Goal: Transaction & Acquisition: Purchase product/service

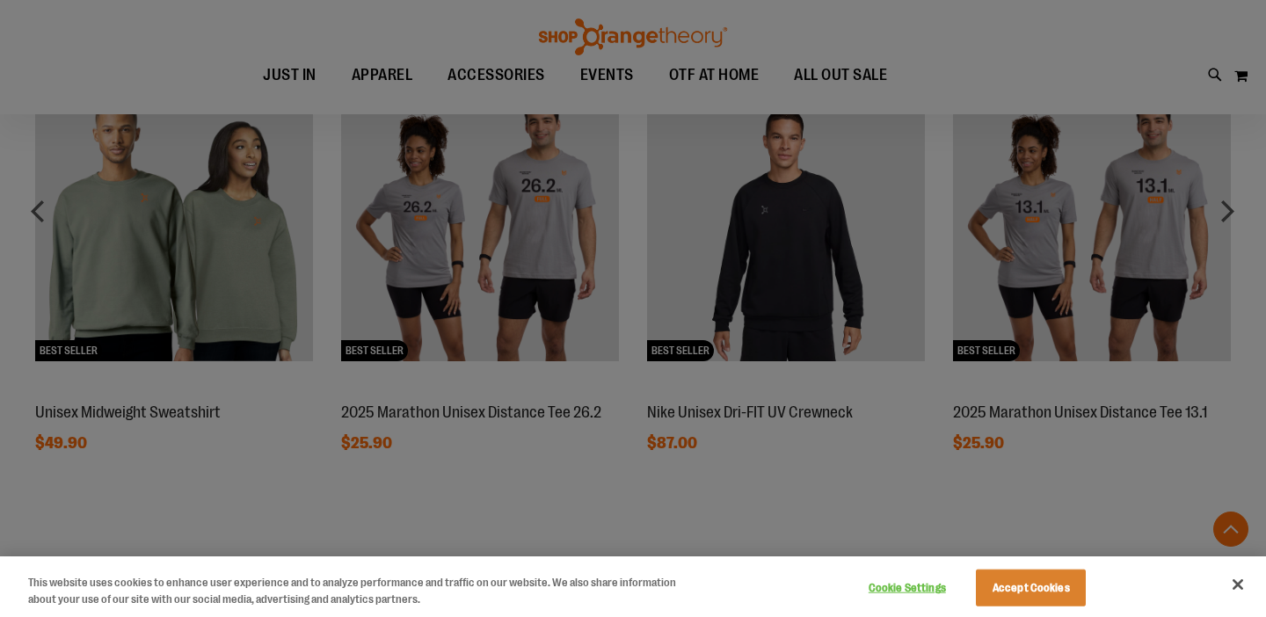
scroll to position [1259, 0]
click at [1234, 585] on button "Close" at bounding box center [1238, 584] width 39 height 39
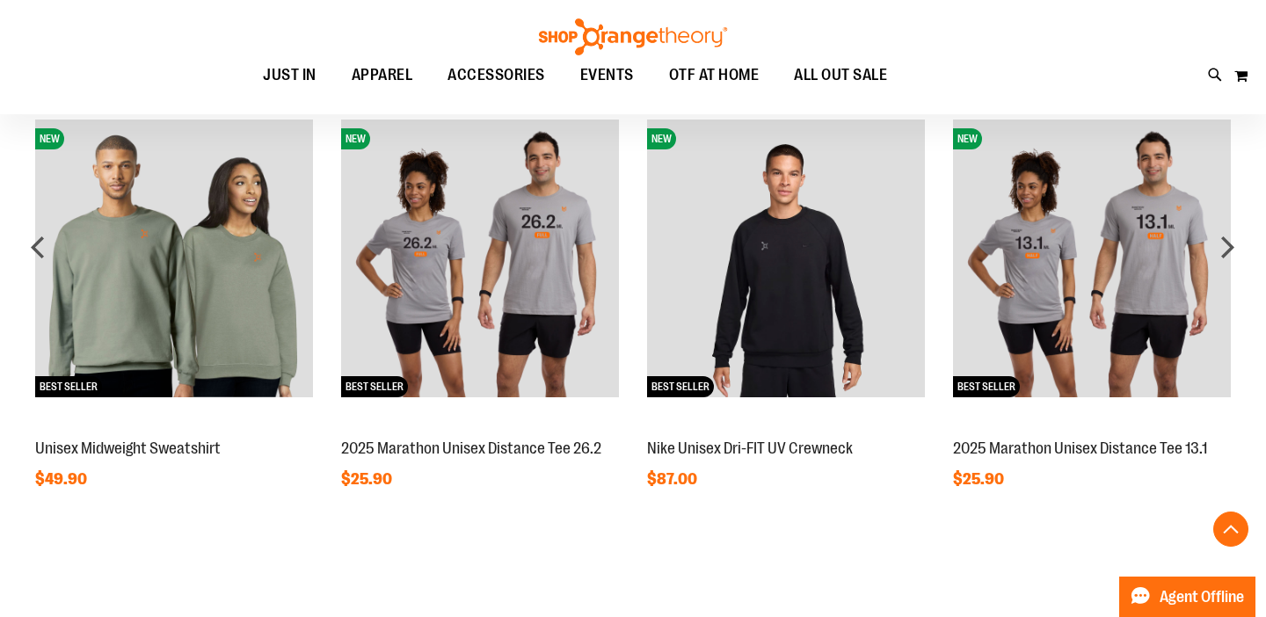
scroll to position [1221, 0]
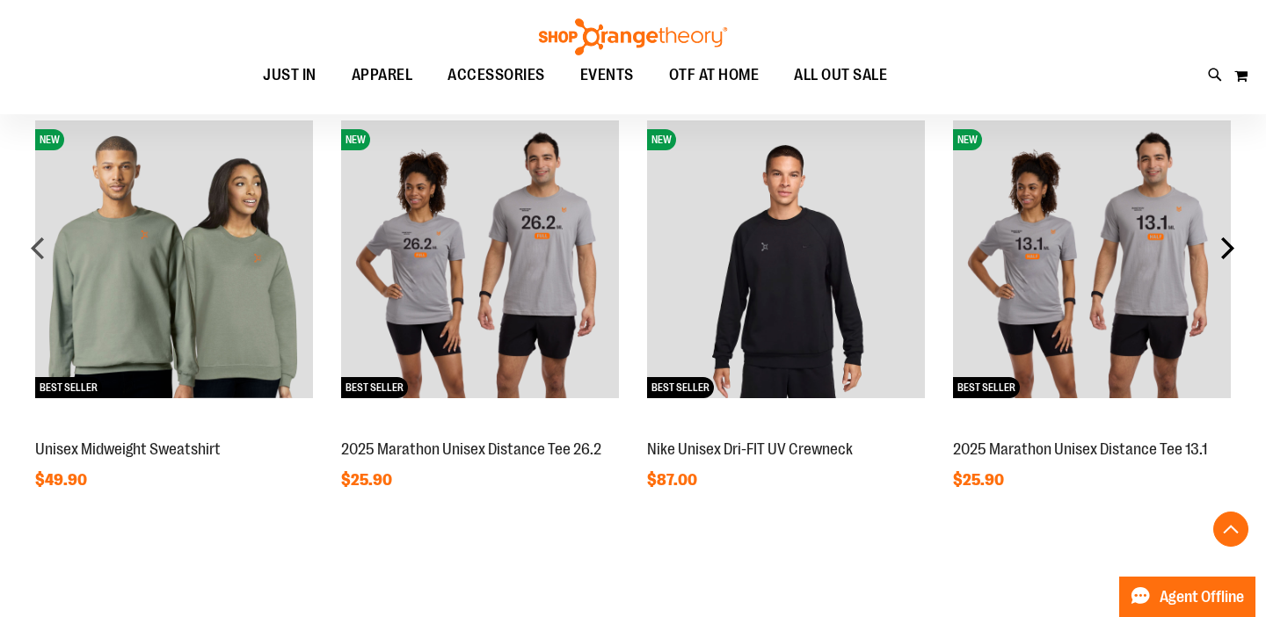
click at [1226, 260] on div "next" at bounding box center [1227, 247] width 35 height 35
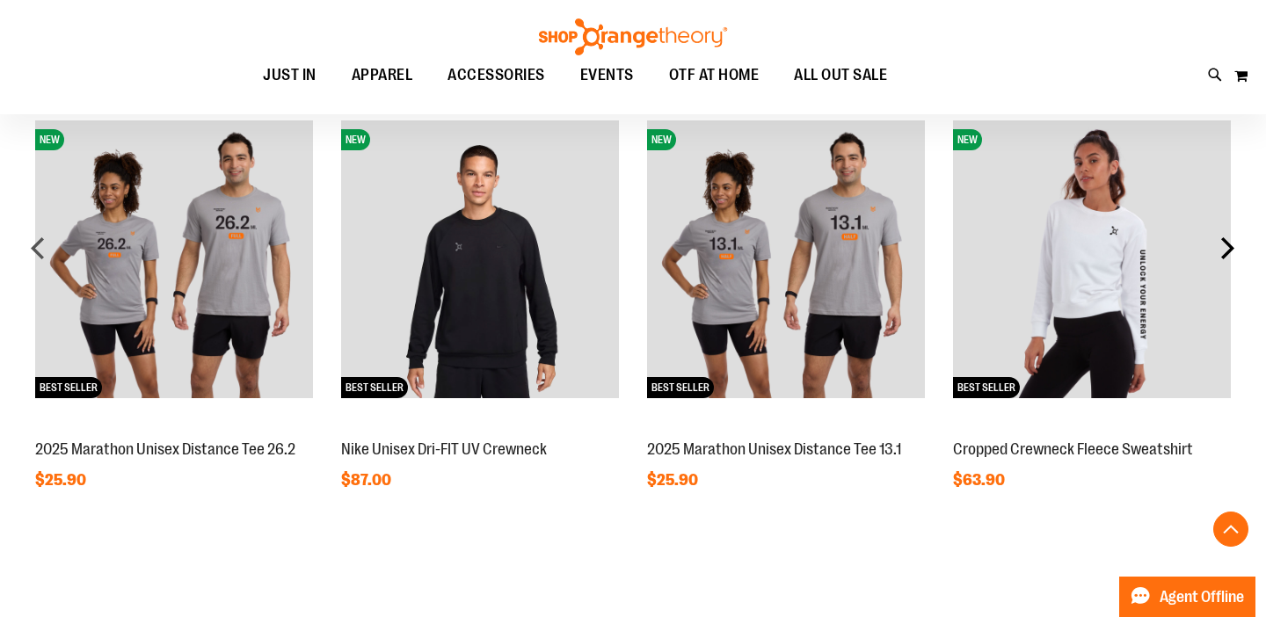
click at [1226, 260] on div "next" at bounding box center [1227, 247] width 35 height 35
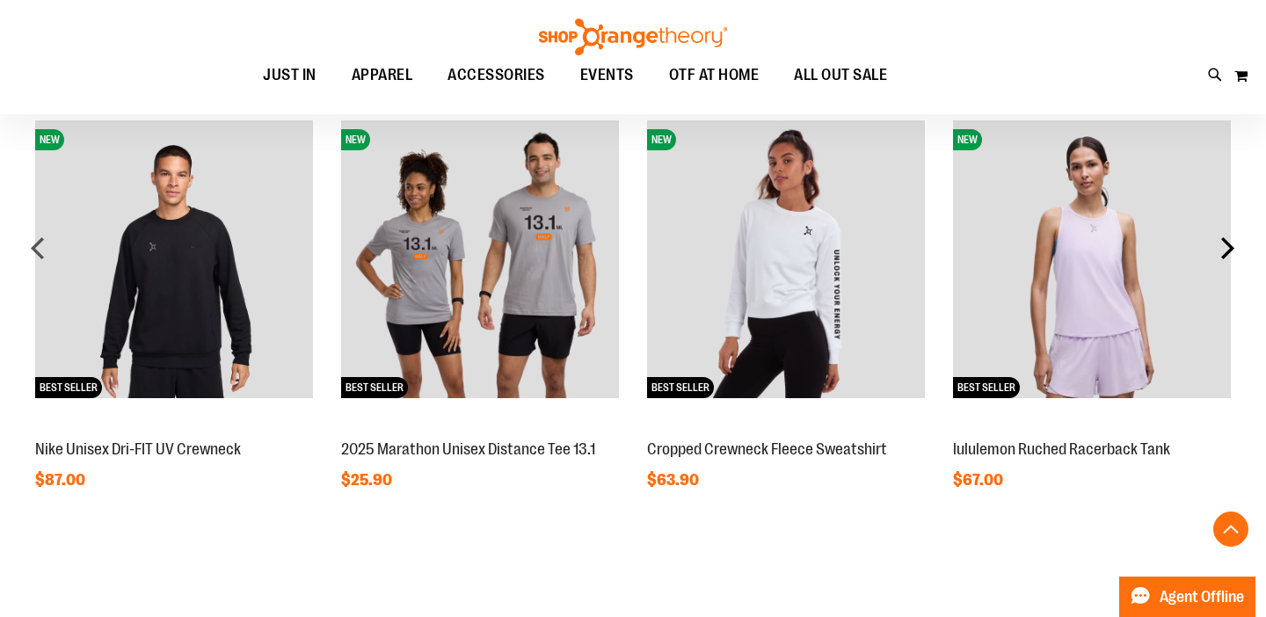
click at [1226, 260] on div "next" at bounding box center [1227, 247] width 35 height 35
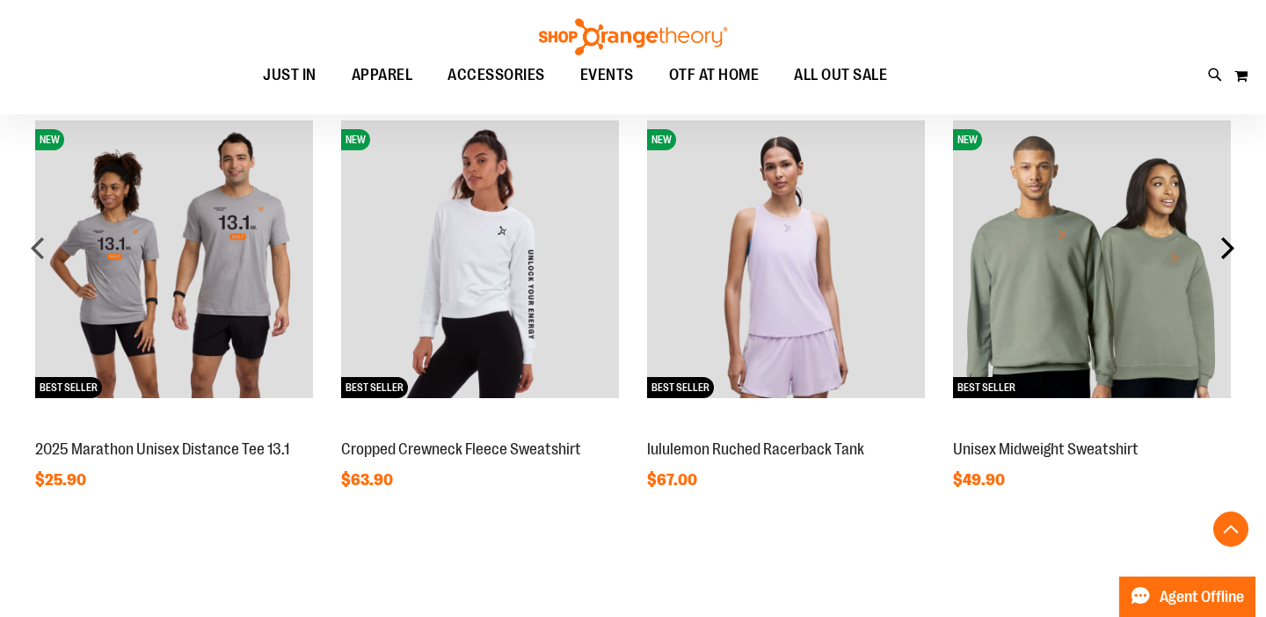
click at [1226, 260] on div "next" at bounding box center [1227, 247] width 35 height 35
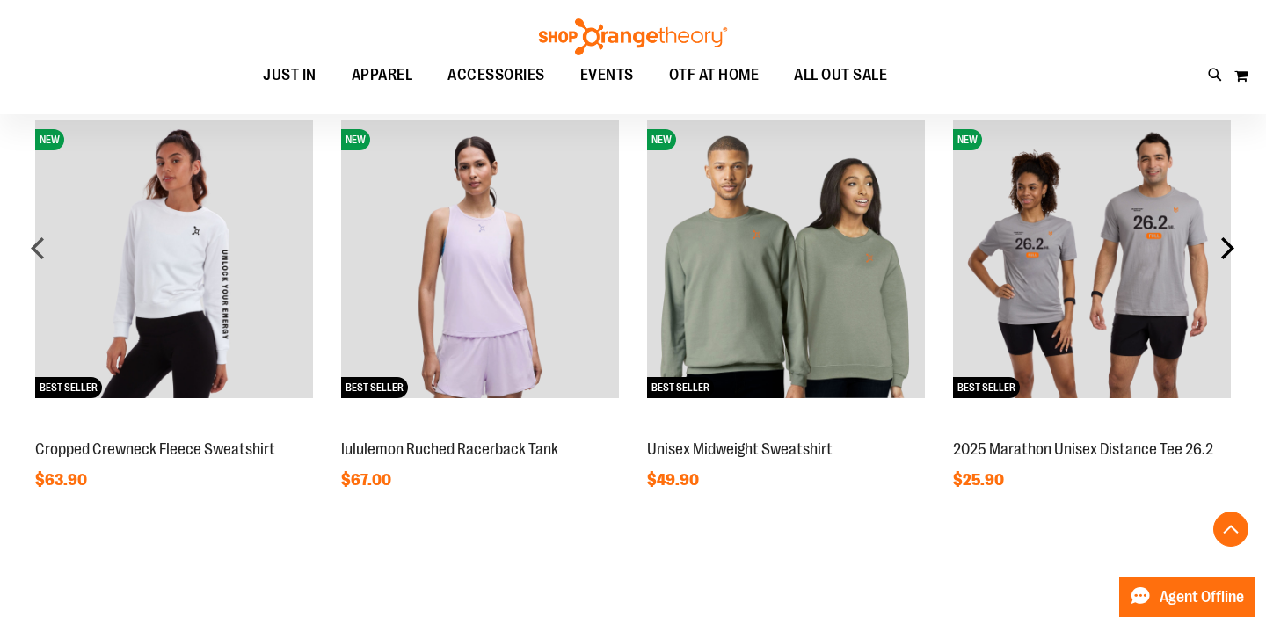
click at [1226, 260] on div "next" at bounding box center [1227, 247] width 35 height 35
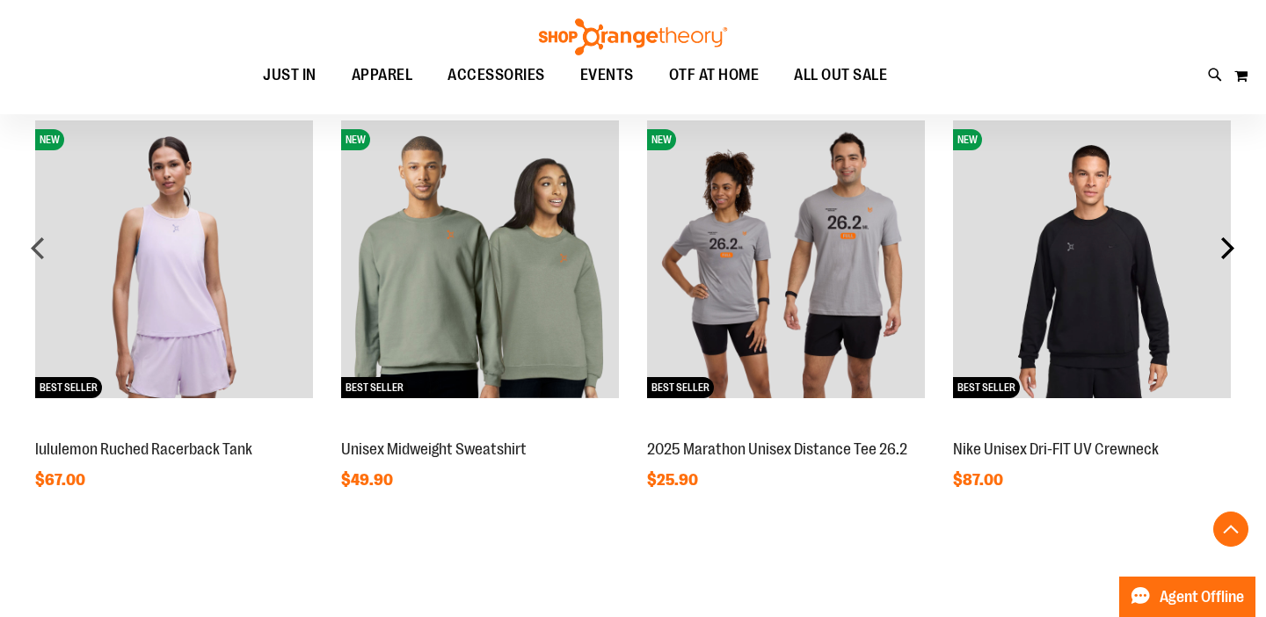
click at [1226, 260] on div "next" at bounding box center [1227, 247] width 35 height 35
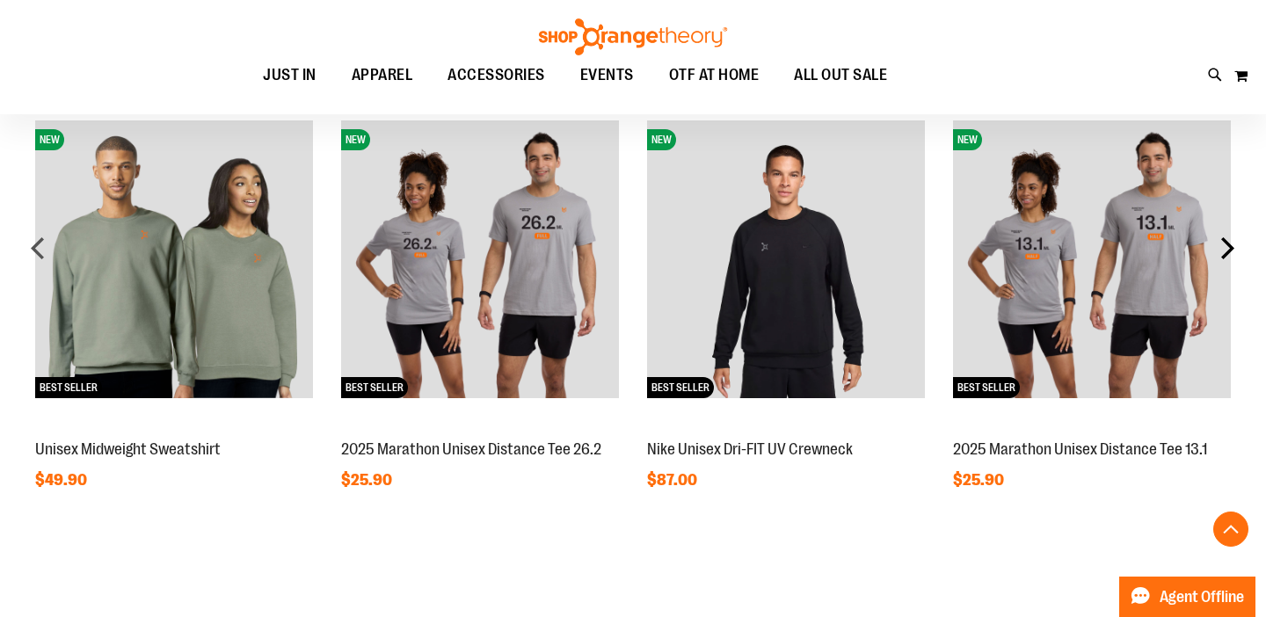
click at [1226, 260] on div "next" at bounding box center [1227, 247] width 35 height 35
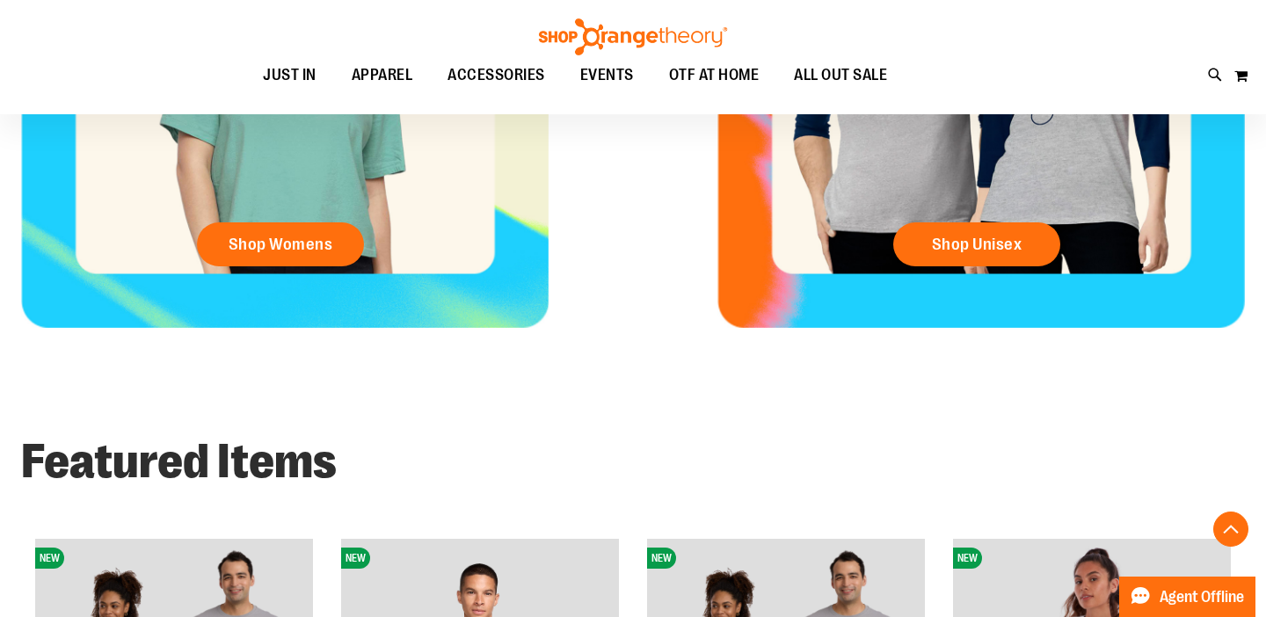
scroll to position [800, 0]
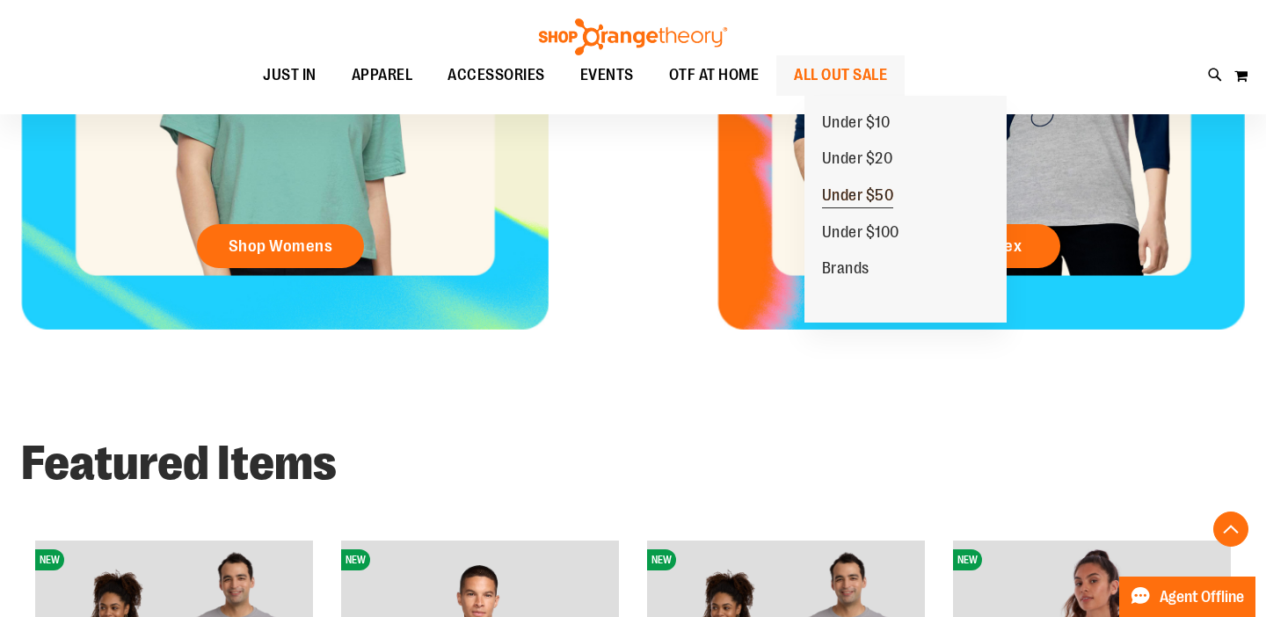
click at [842, 199] on span "Under $50" at bounding box center [858, 197] width 72 height 22
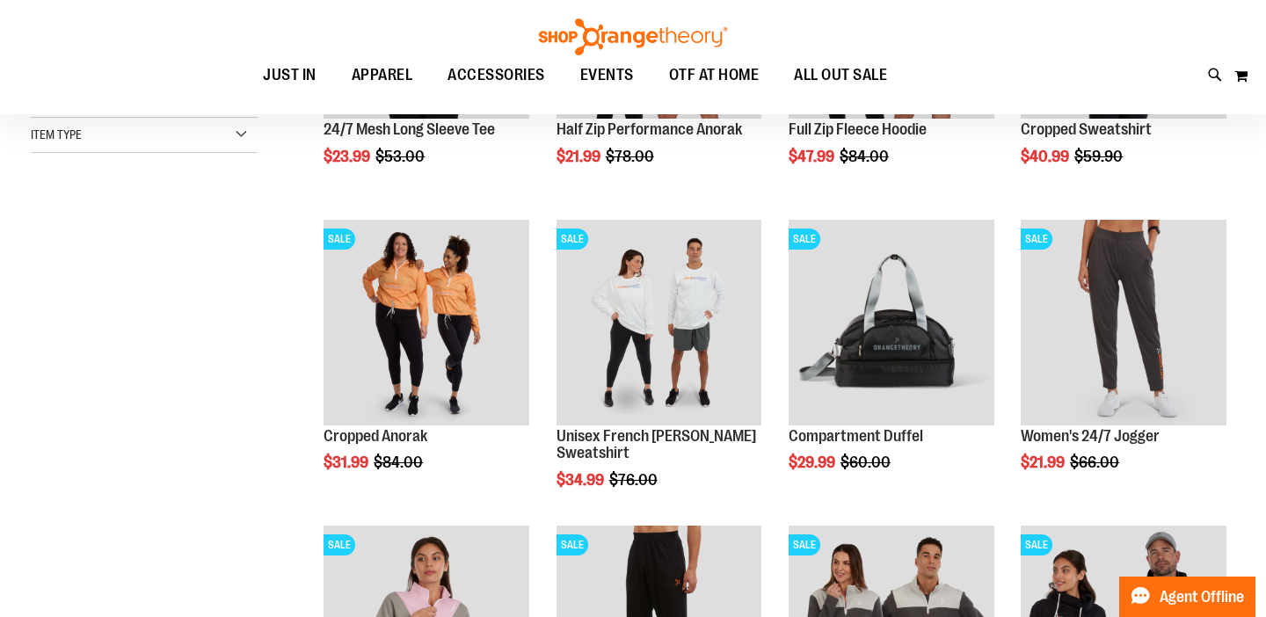
scroll to position [257, 0]
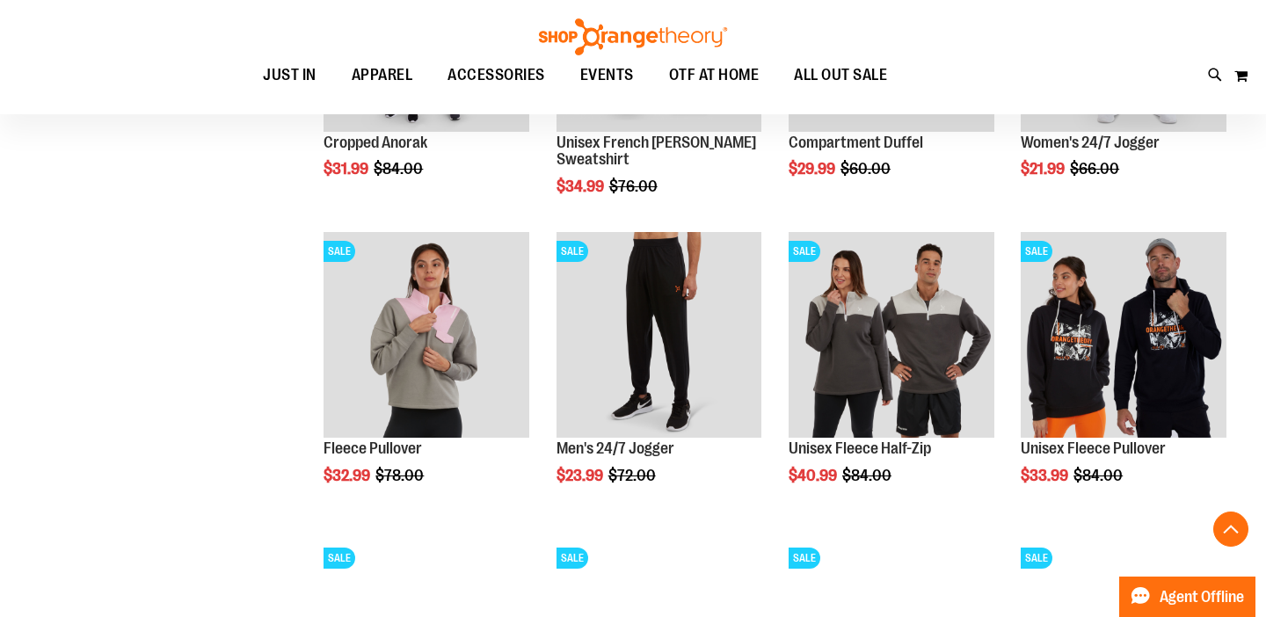
scroll to position [546, 0]
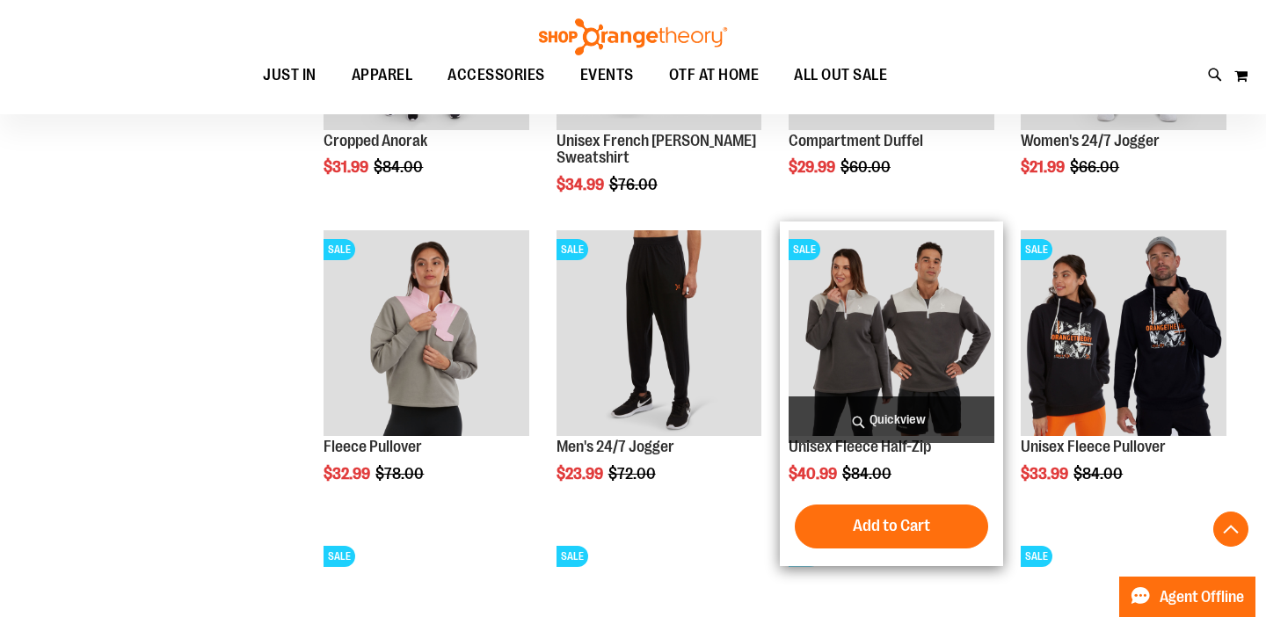
click at [846, 355] on img "product" at bounding box center [892, 333] width 206 height 206
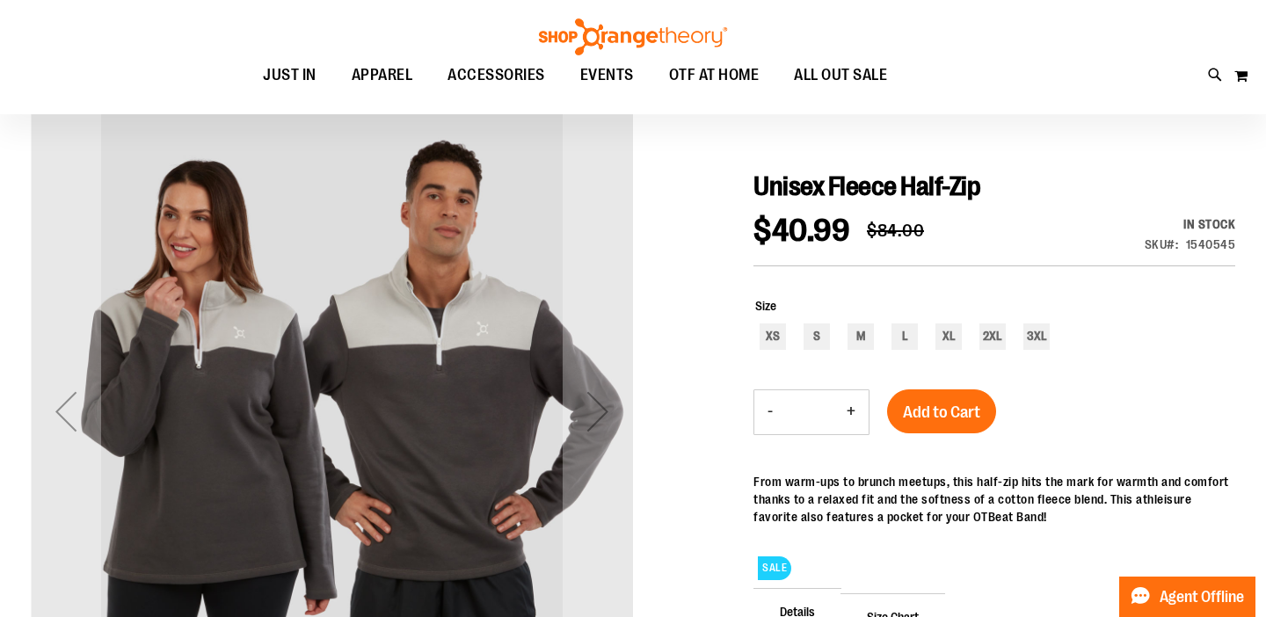
scroll to position [171, 0]
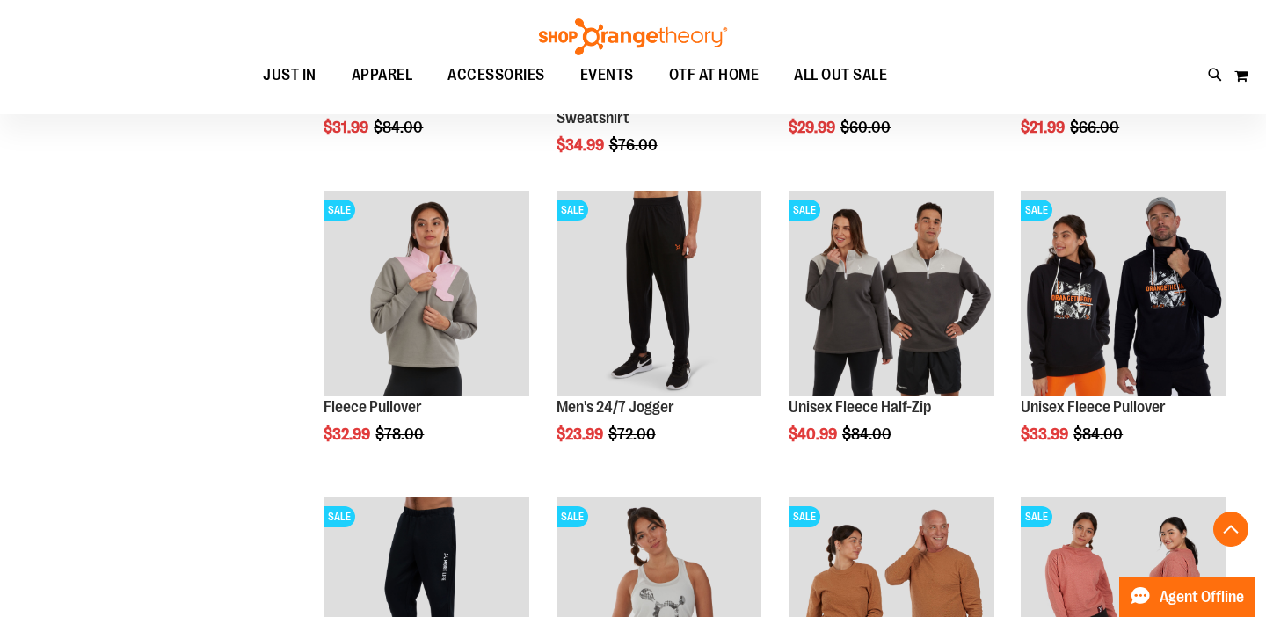
scroll to position [778, 0]
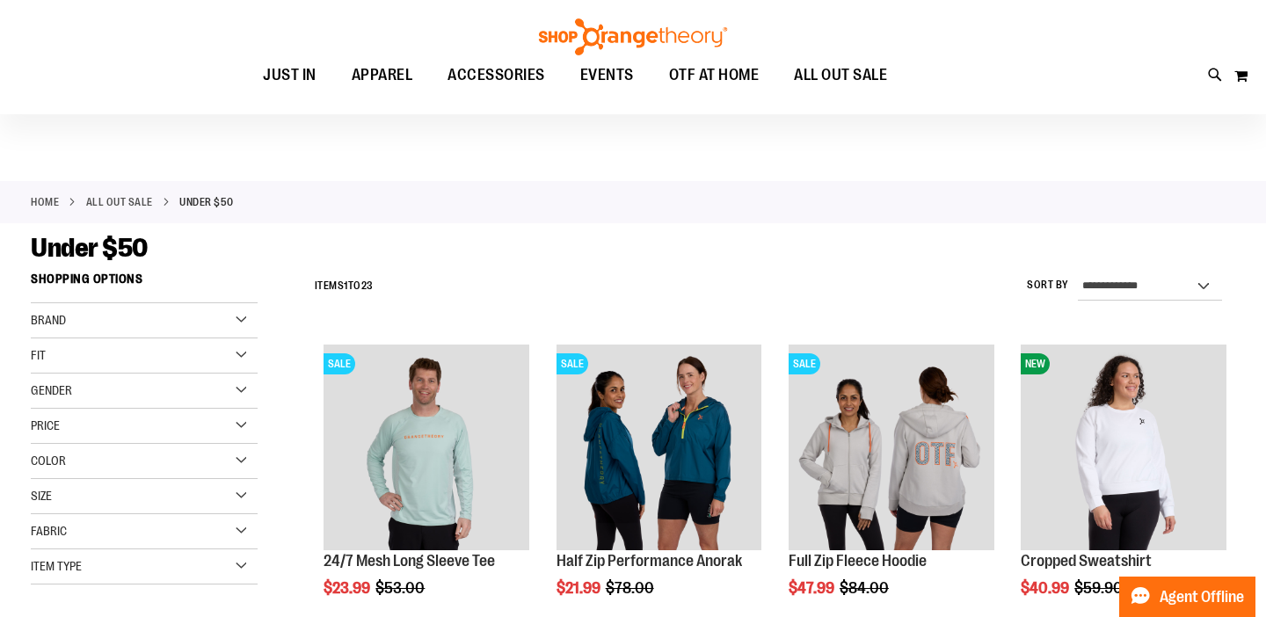
scroll to position [9, 0]
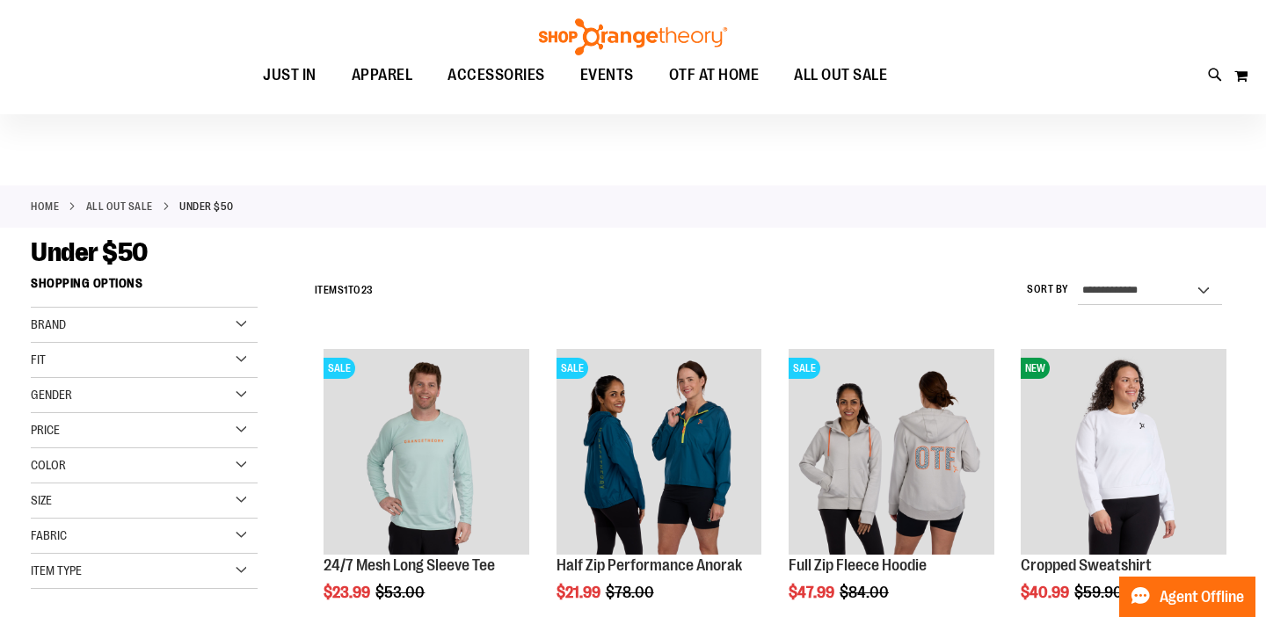
click at [74, 438] on div "Price" at bounding box center [144, 430] width 227 height 35
click at [38, 470] on link "$0.00 - $24.99 8 items" at bounding box center [135, 466] width 218 height 18
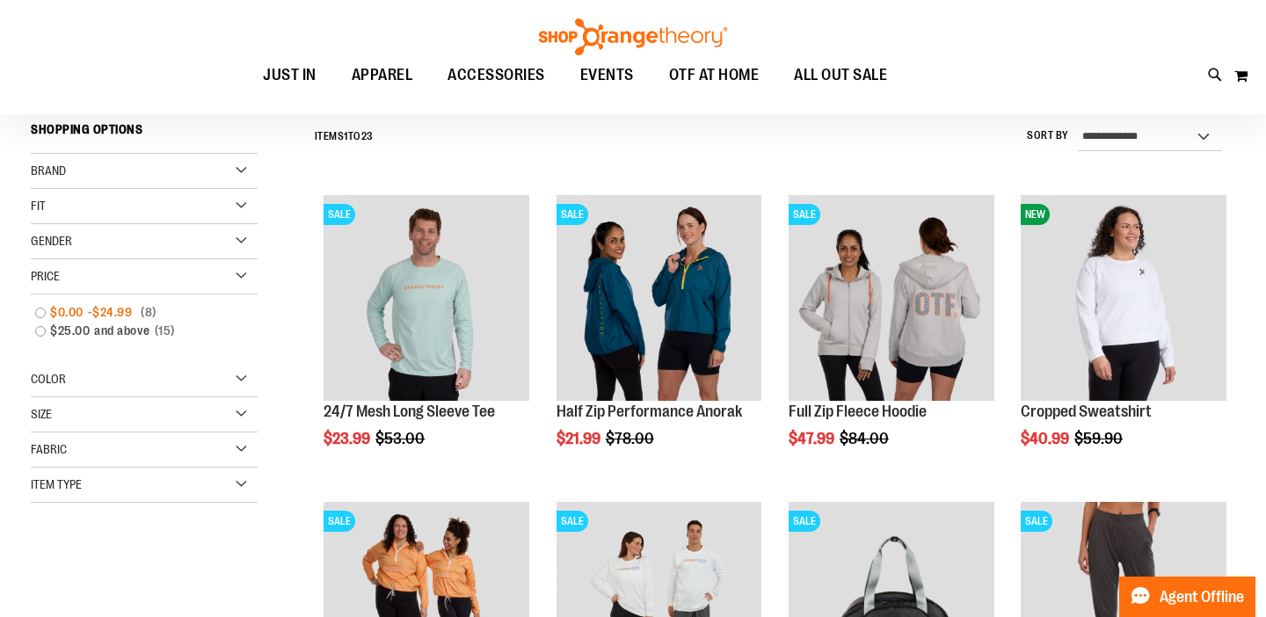
scroll to position [164, 0]
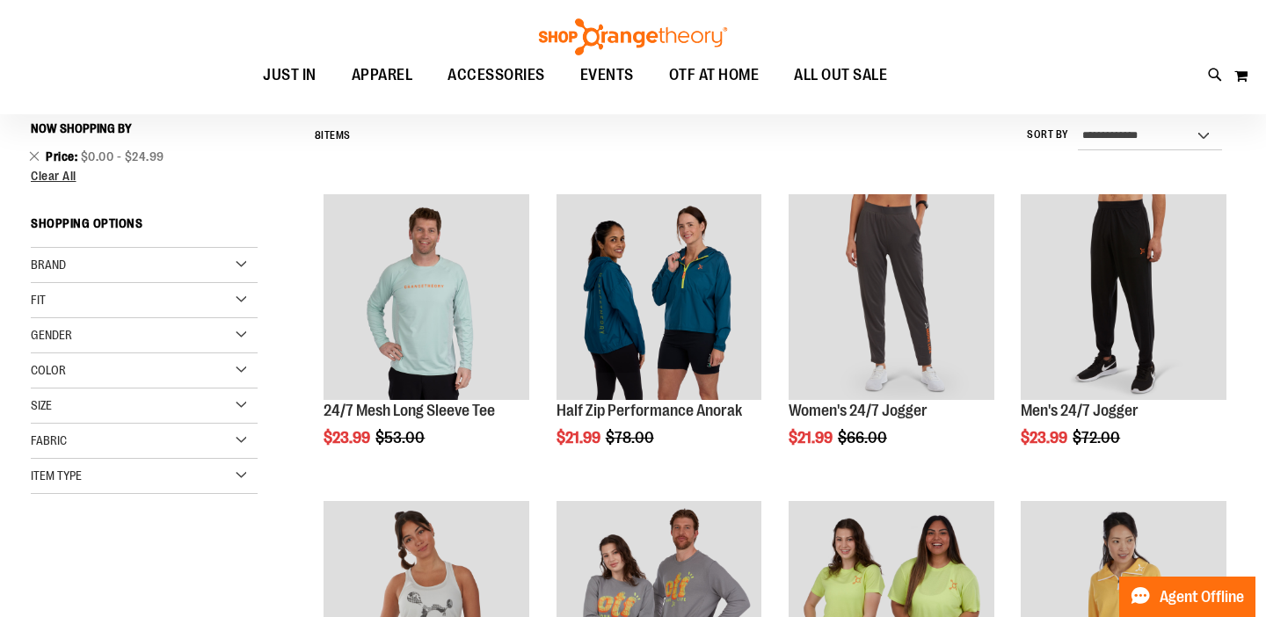
click at [38, 309] on div "Fit" at bounding box center [144, 300] width 227 height 35
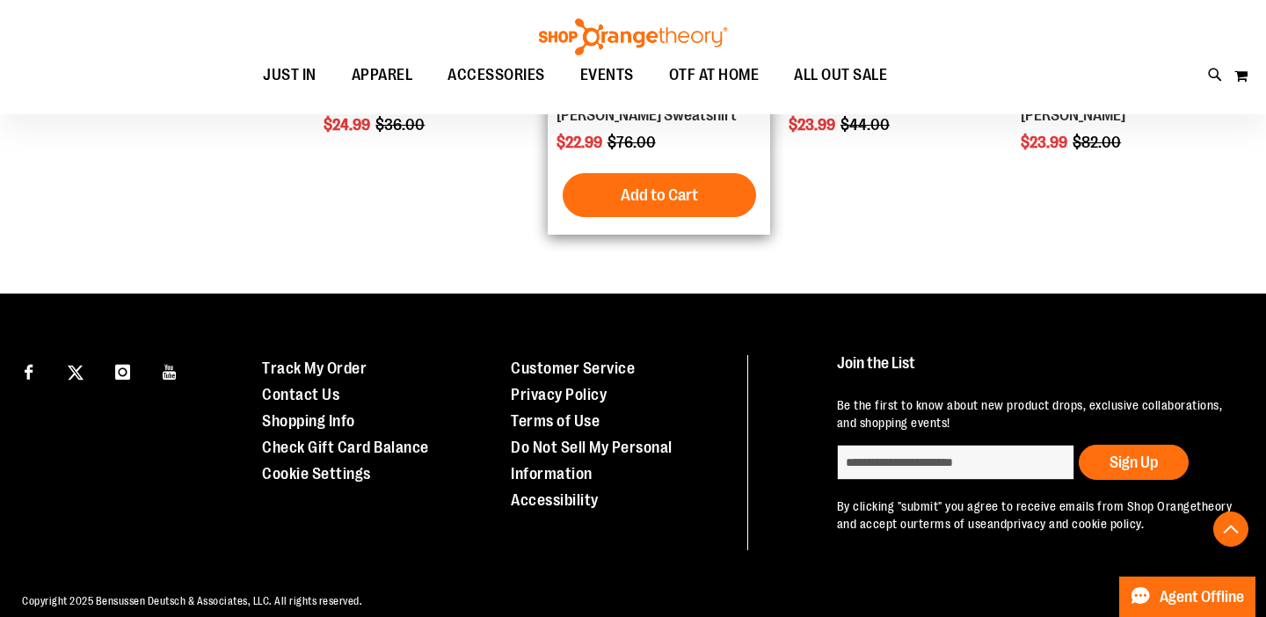
scroll to position [790, 0]
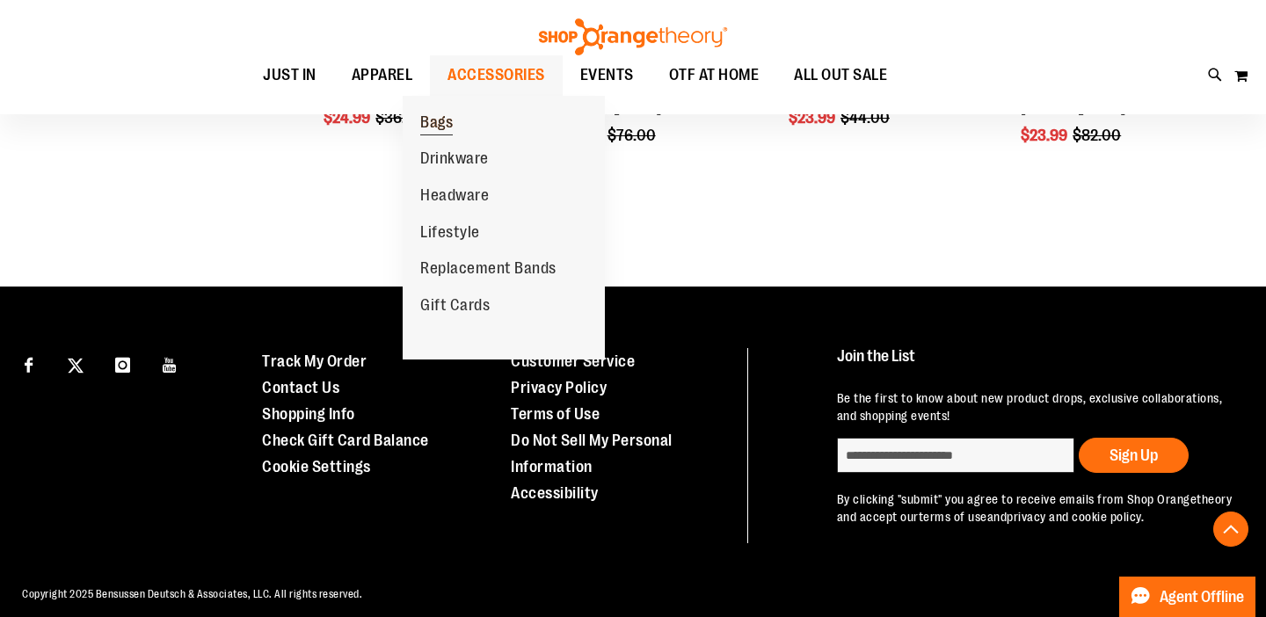
click at [470, 128] on link "Bags" at bounding box center [437, 123] width 68 height 37
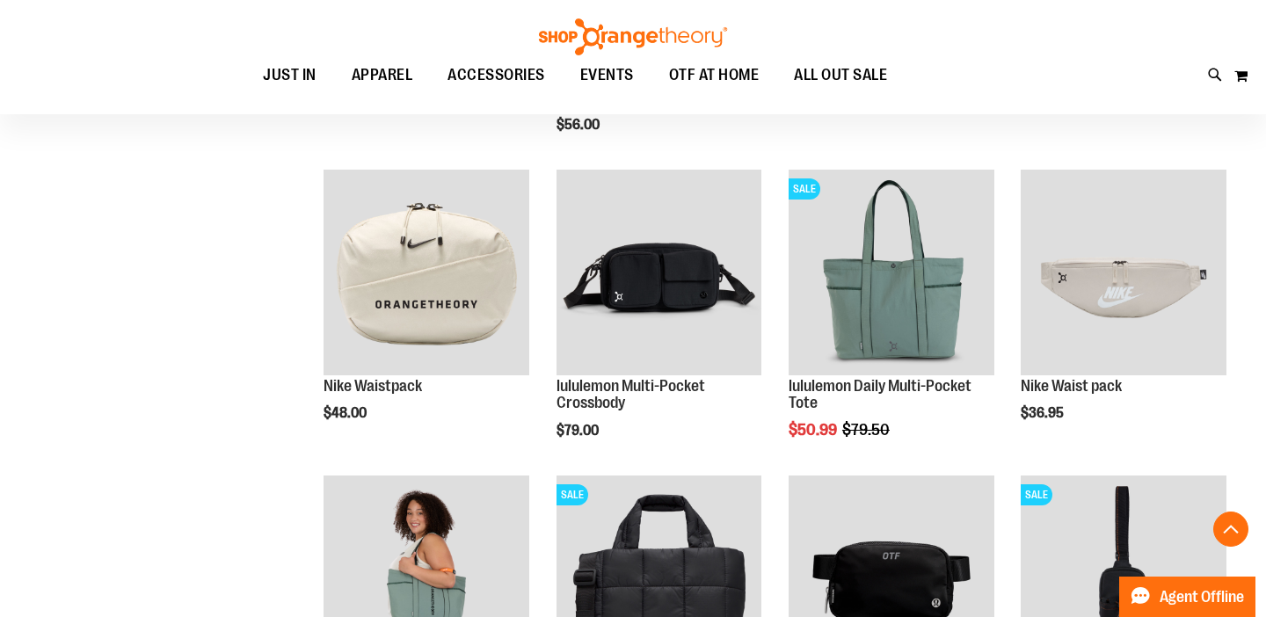
scroll to position [502, 0]
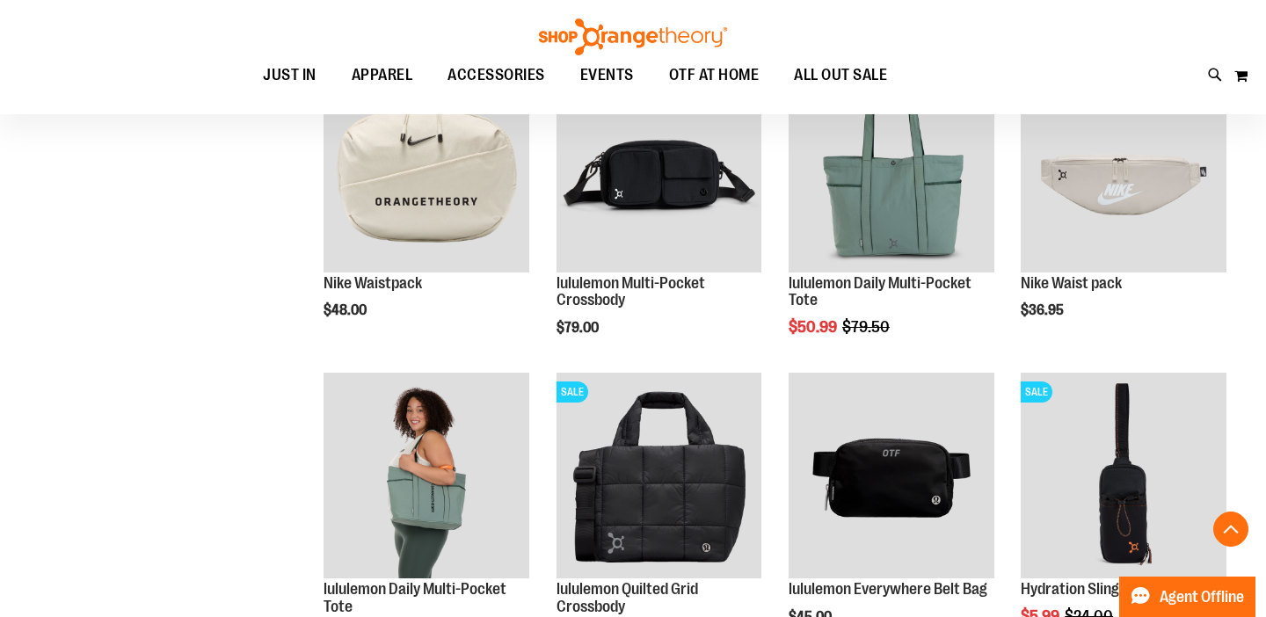
scroll to position [586, 0]
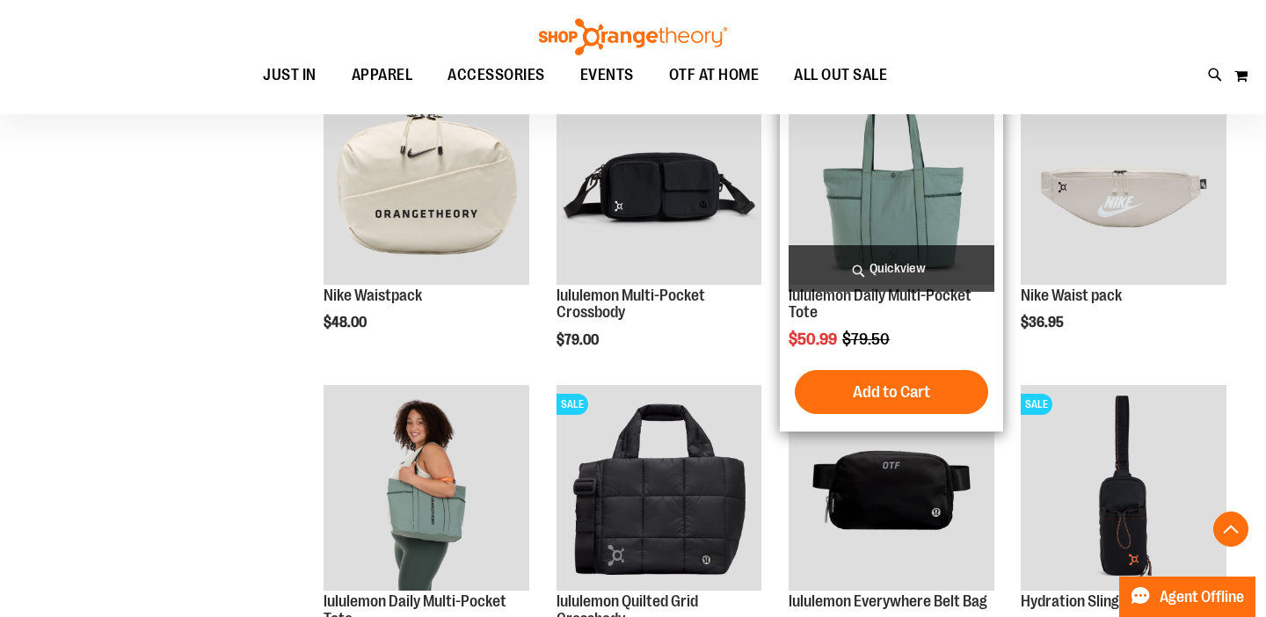
click at [841, 235] on img "product" at bounding box center [892, 182] width 206 height 206
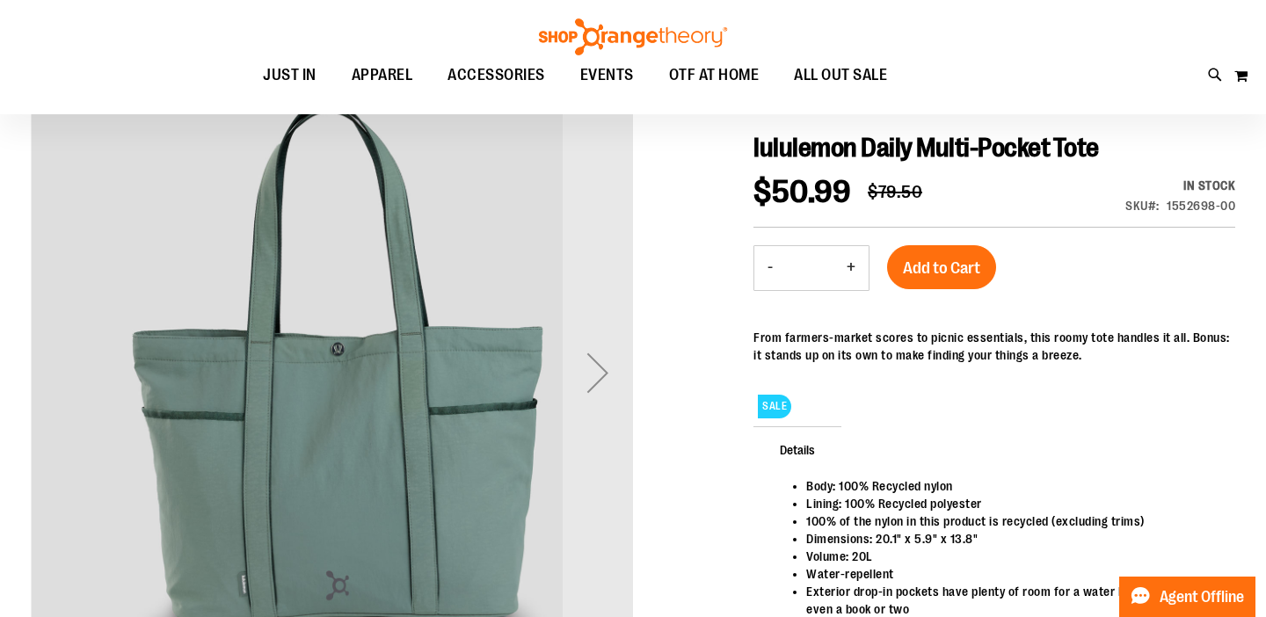
scroll to position [204, 0]
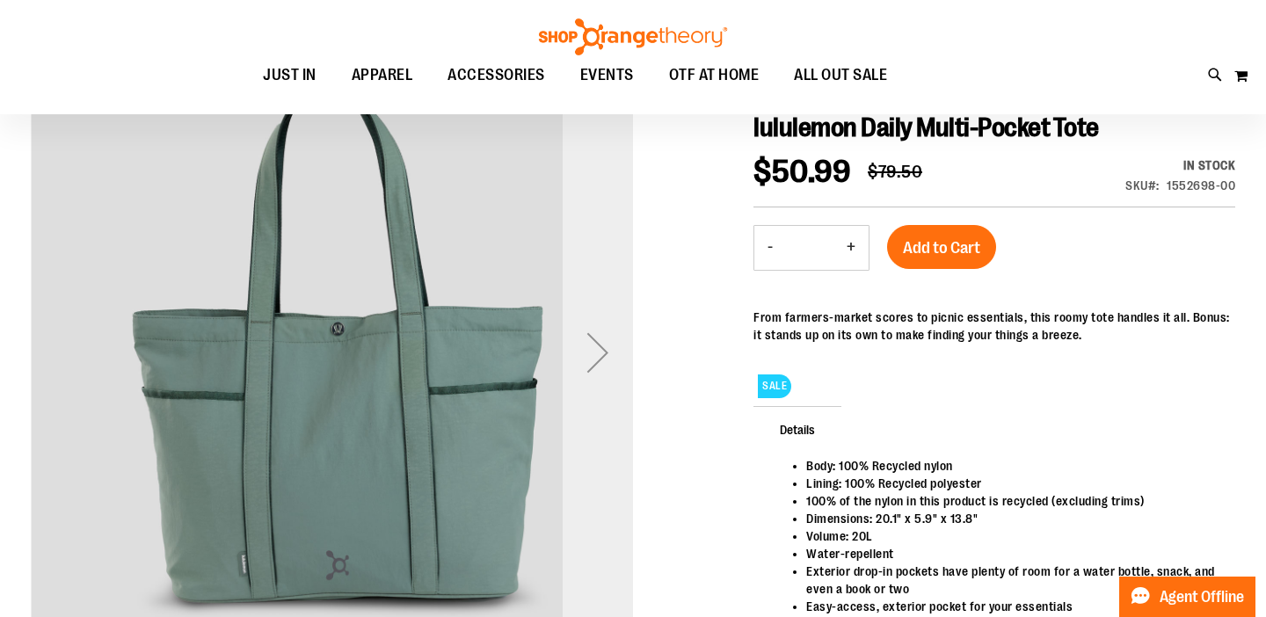
click at [594, 361] on div "Next" at bounding box center [598, 352] width 70 height 70
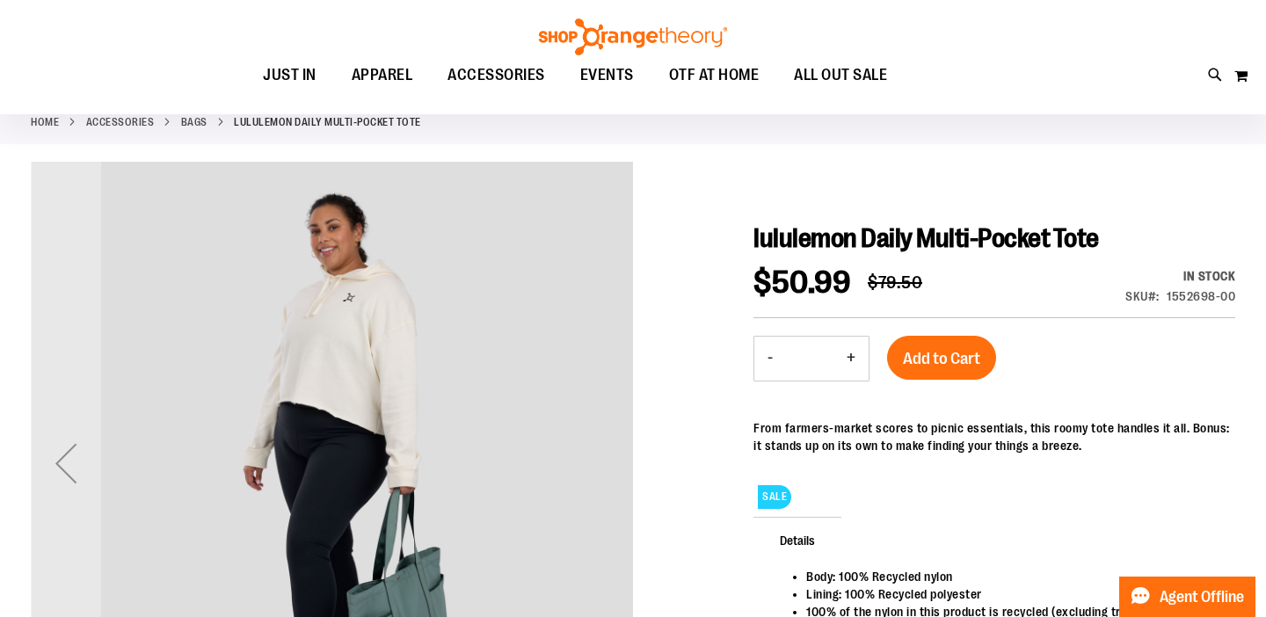
scroll to position [0, 0]
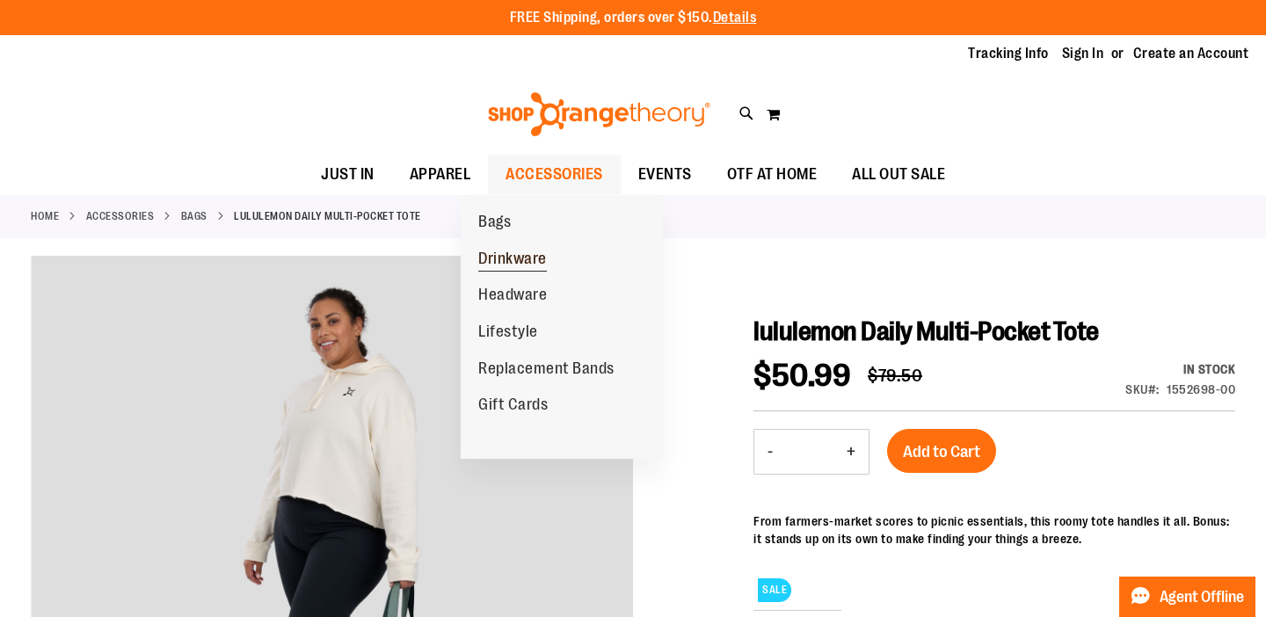
click at [515, 259] on span "Drinkware" at bounding box center [512, 261] width 69 height 22
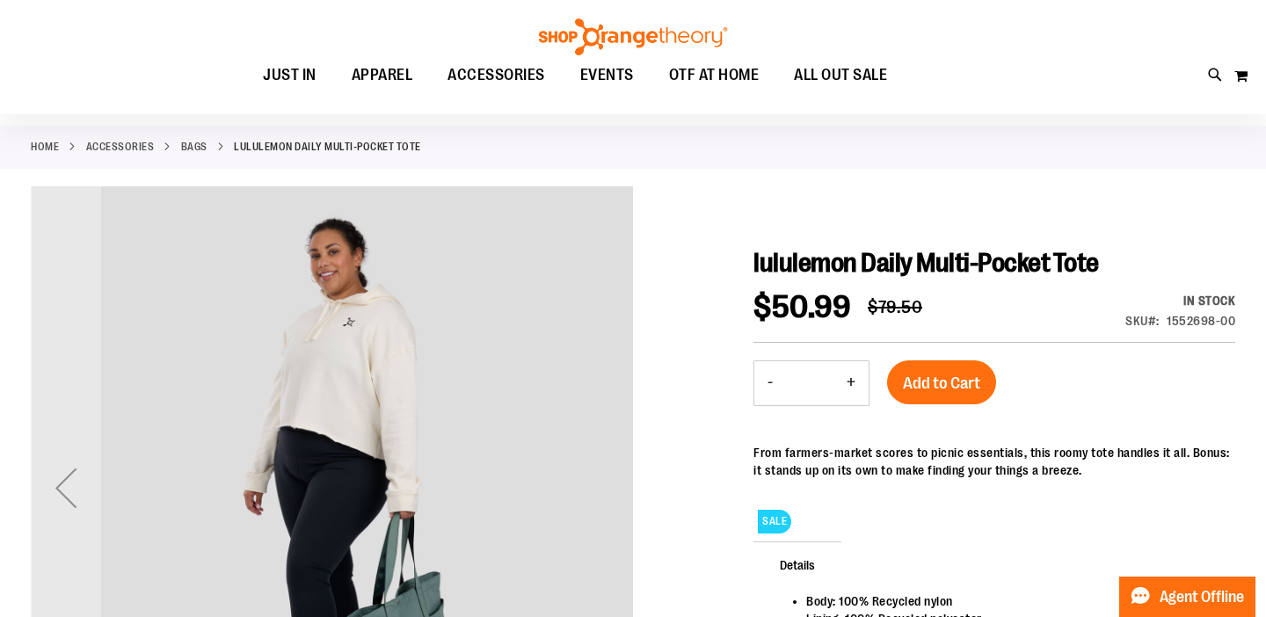
scroll to position [105, 0]
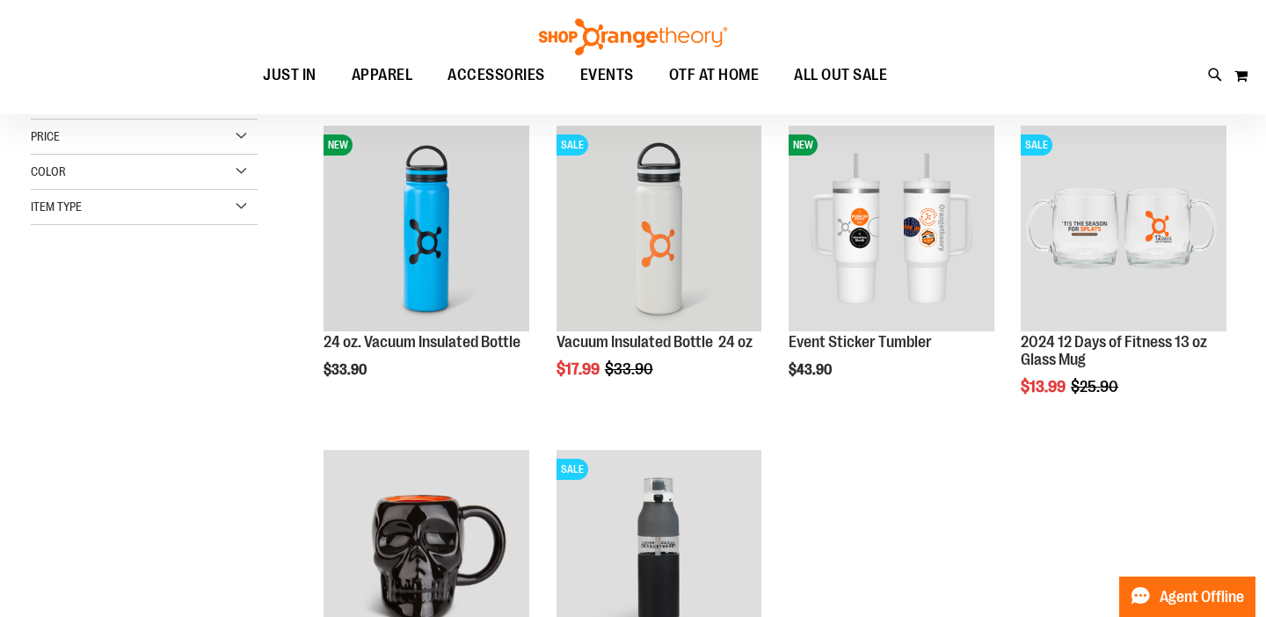
scroll to position [35, 0]
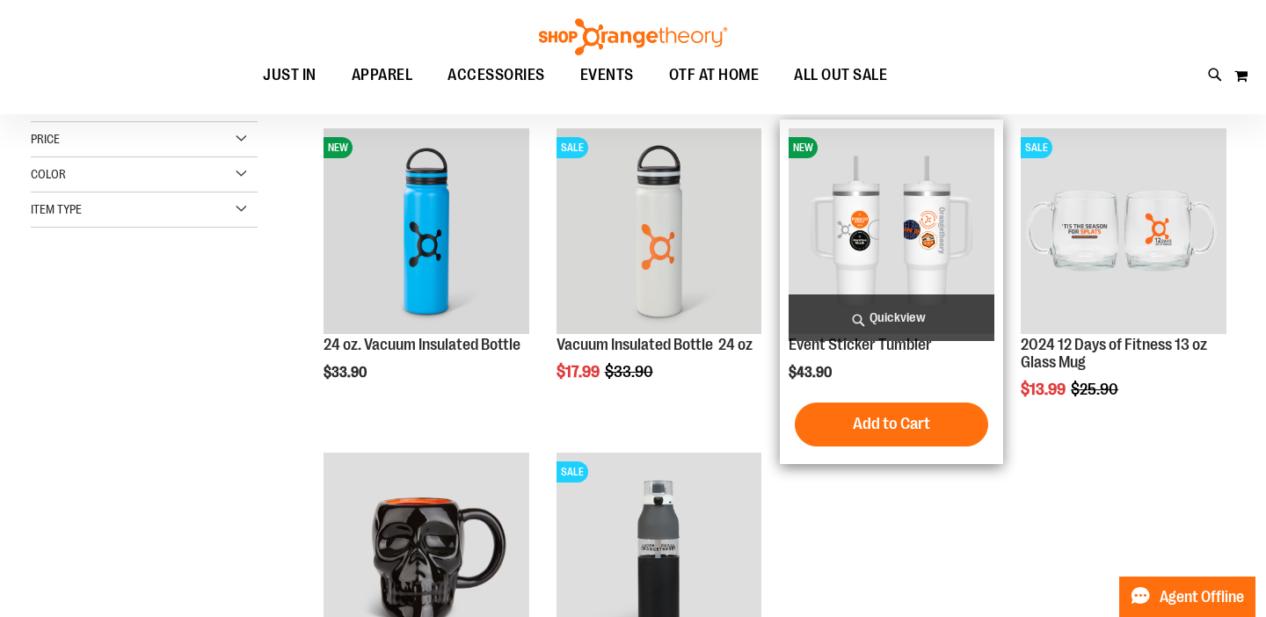
click at [861, 258] on img "product" at bounding box center [892, 231] width 206 height 206
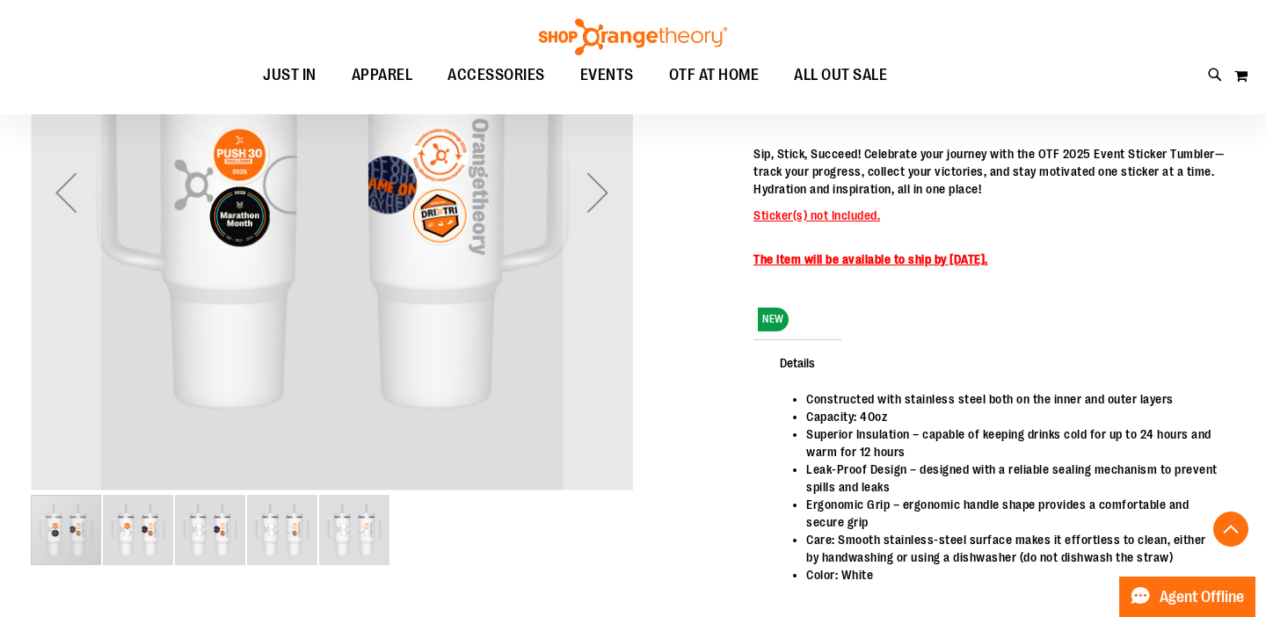
scroll to position [366, 0]
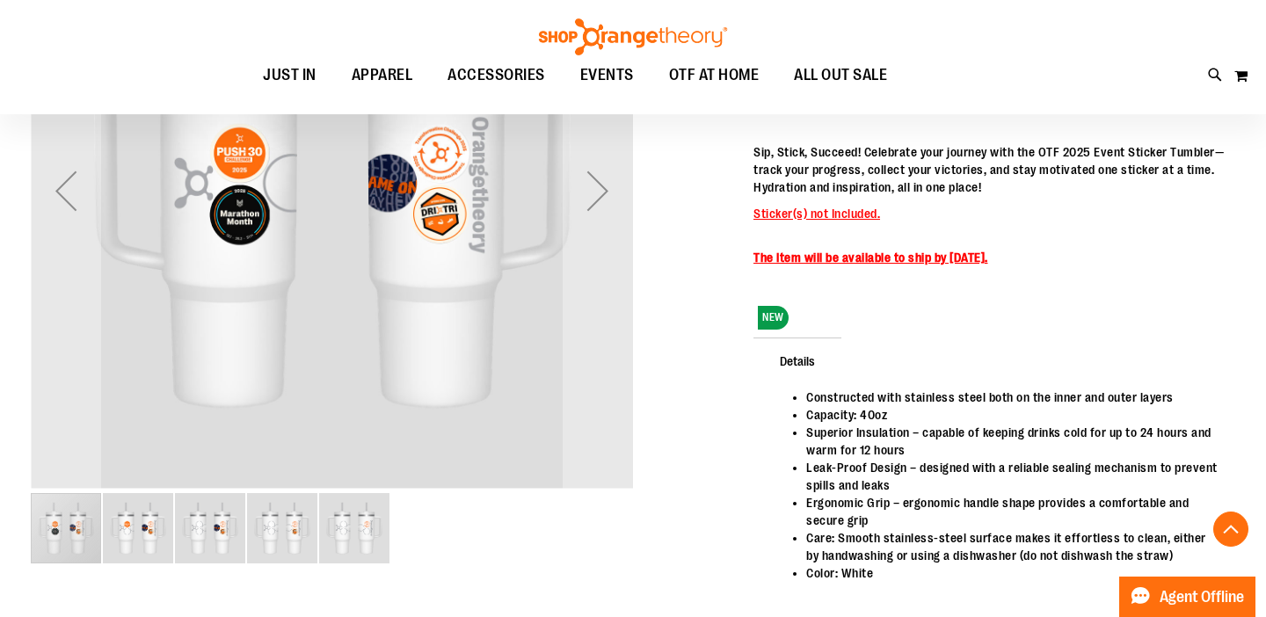
click at [354, 538] on img "image 5 of 5" at bounding box center [354, 528] width 70 height 70
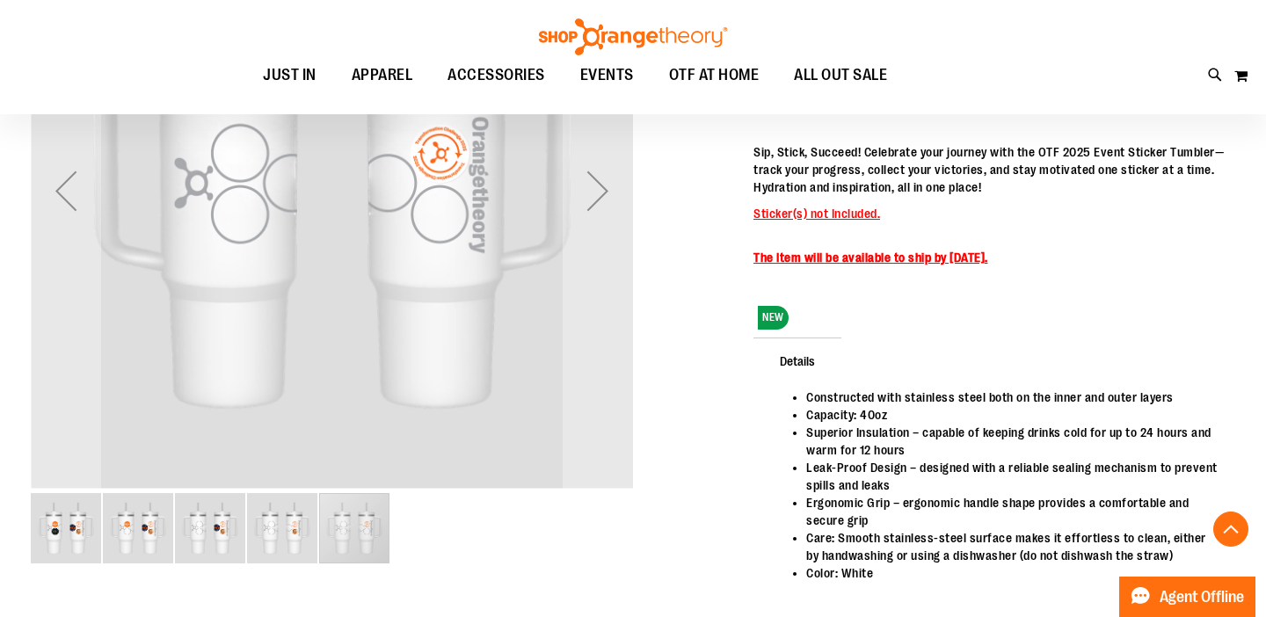
click at [268, 533] on img "image 4 of 5" at bounding box center [282, 528] width 70 height 70
click at [202, 535] on img "image 3 of 5" at bounding box center [210, 528] width 70 height 70
click at [149, 529] on img "image 2 of 5" at bounding box center [138, 528] width 70 height 70
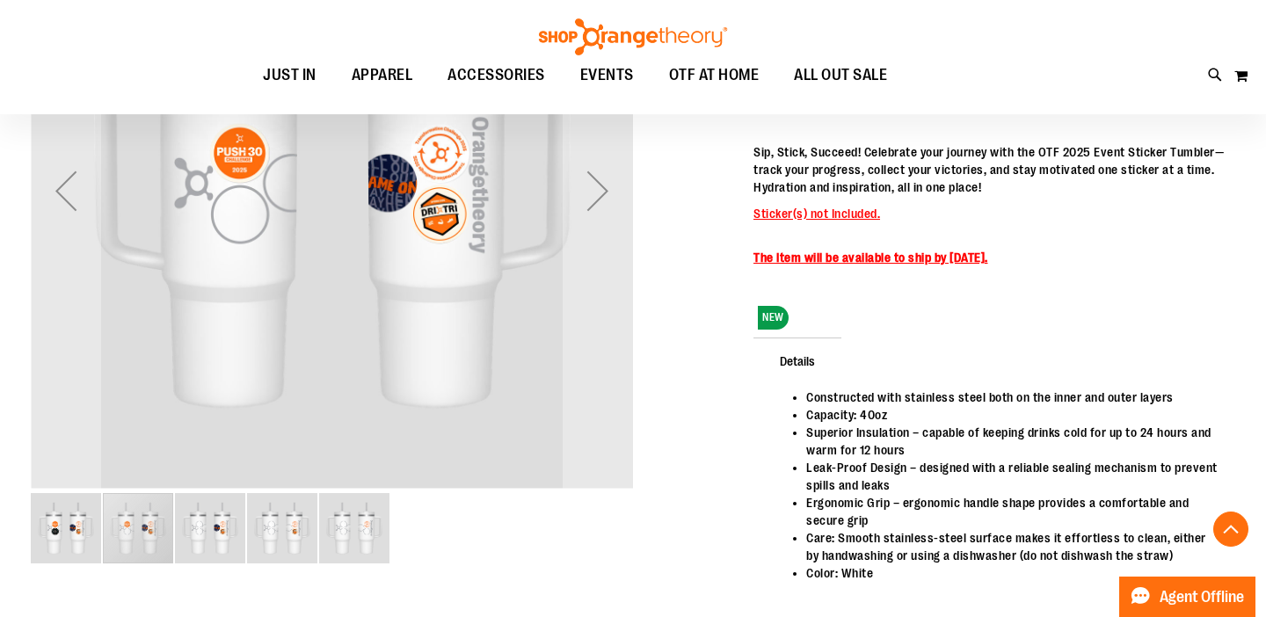
click at [71, 529] on img "image 1 of 5" at bounding box center [66, 528] width 70 height 70
